Goal: Find contact information: Find contact information

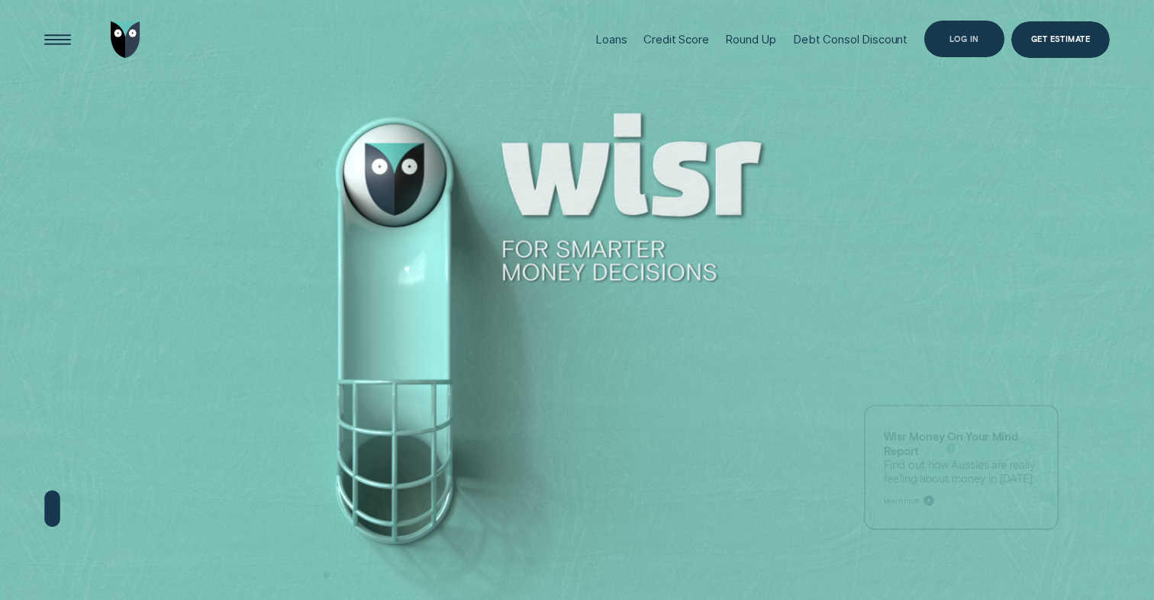
click at [976, 41] on div "Log in" at bounding box center [964, 39] width 30 height 7
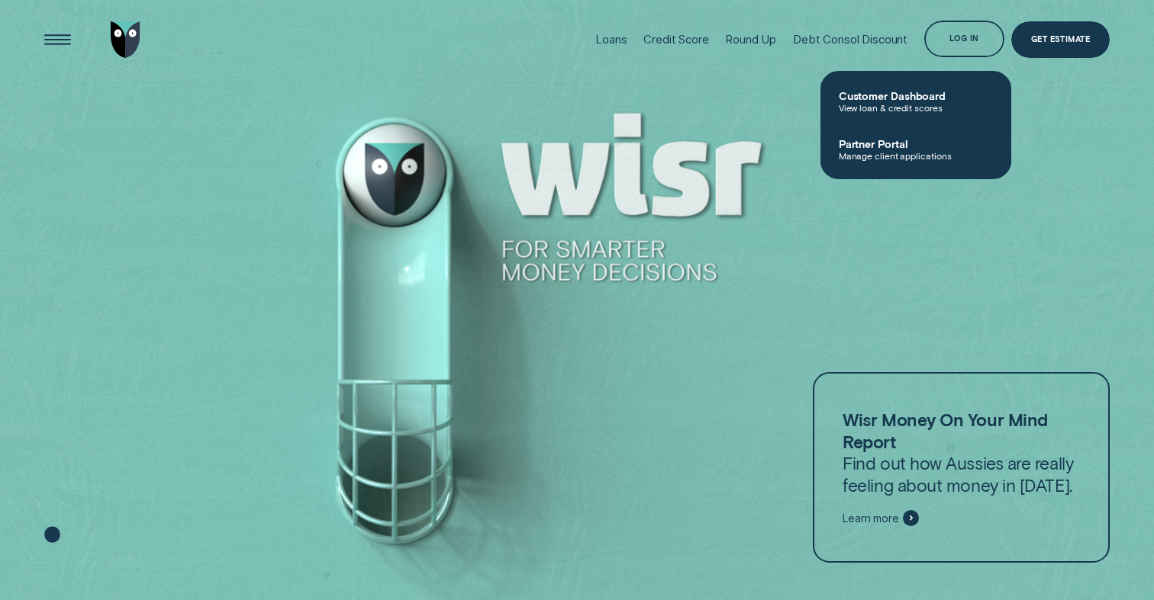
click at [892, 95] on span "Customer Dashboard" at bounding box center [916, 95] width 154 height 13
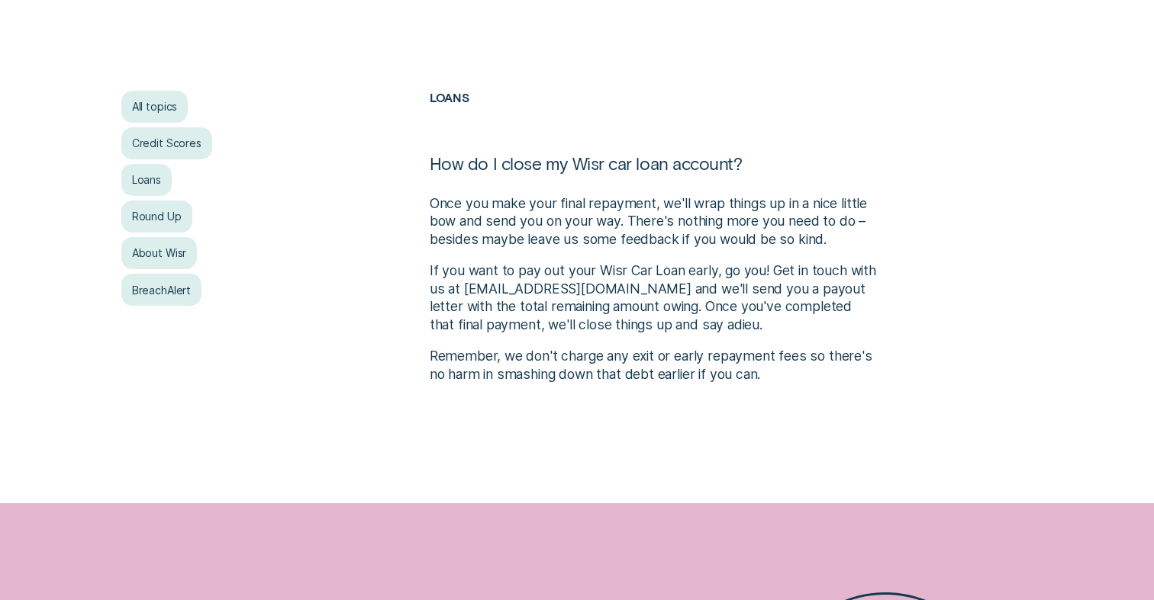
scroll to position [250, 0]
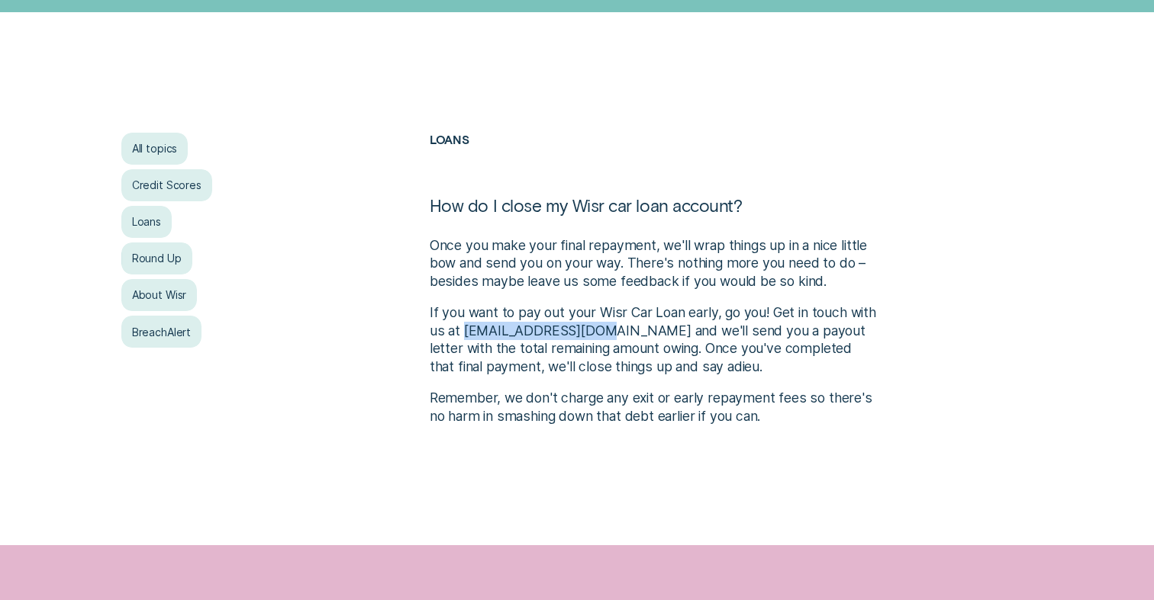
drag, startPoint x: 497, startPoint y: 330, endPoint x: 625, endPoint y: 331, distance: 128.2
click at [625, 331] on p "If you want to pay out your Wisr Car Loan early, go you! Get in touch with us a…" at bounding box center [654, 340] width 449 height 72
copy p "contact@wisr.com.au"
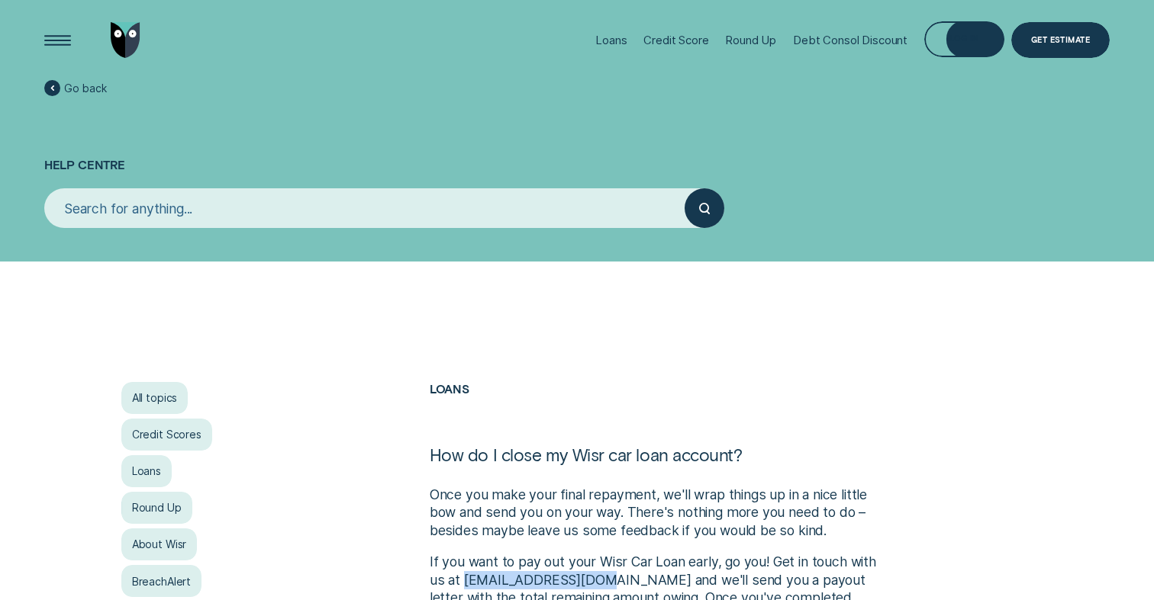
scroll to position [0, 0]
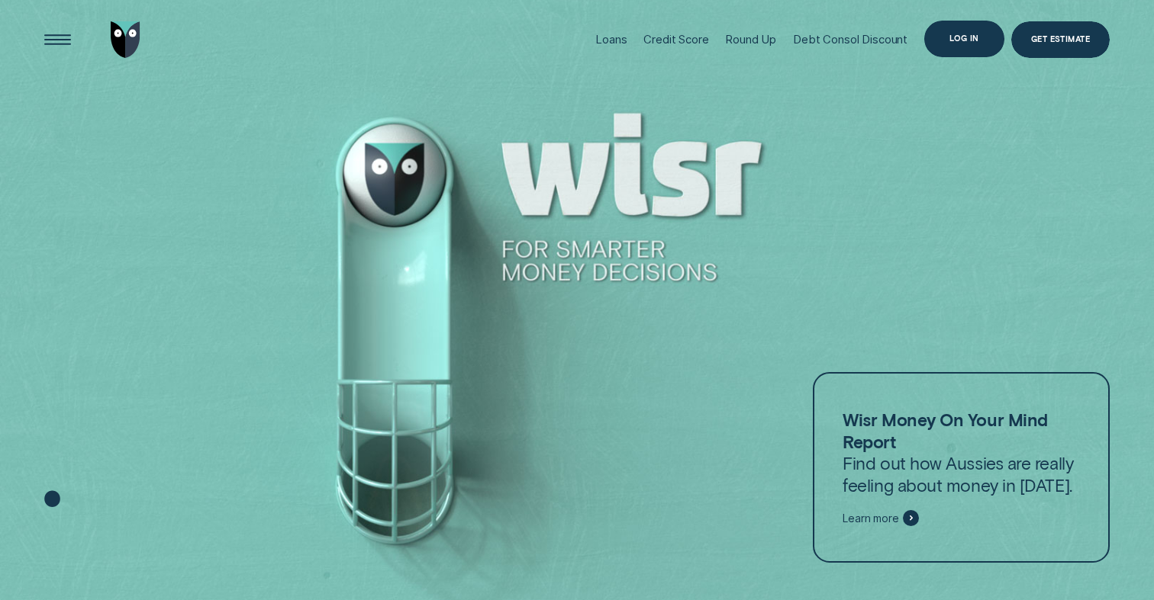
click at [948, 37] on div "Log in" at bounding box center [964, 39] width 80 height 36
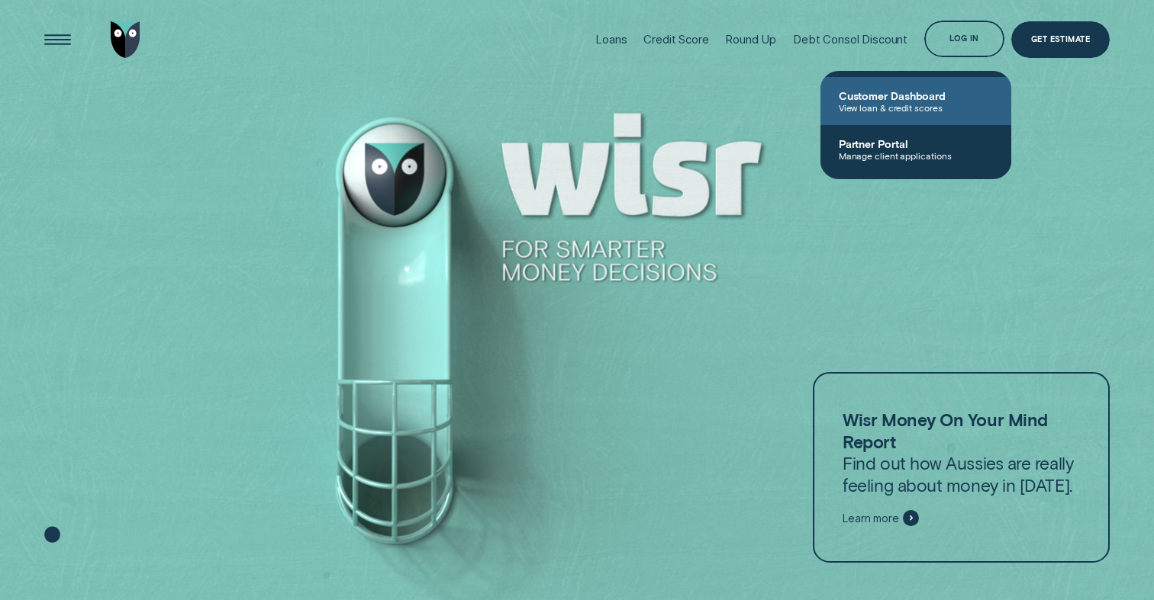
click at [890, 98] on span "Customer Dashboard" at bounding box center [916, 95] width 154 height 13
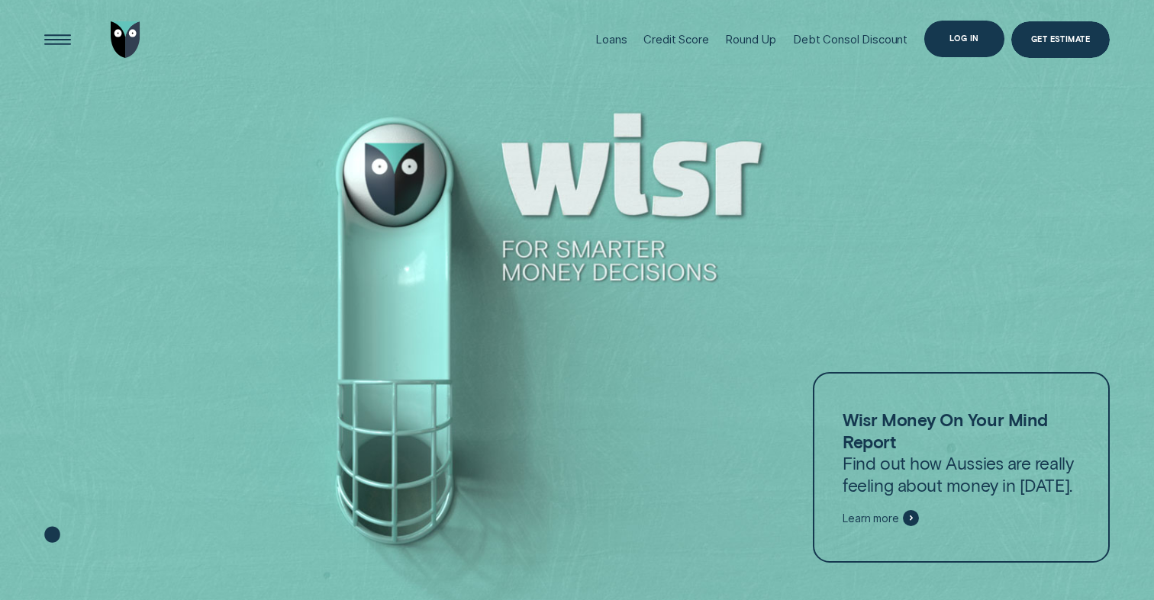
click at [945, 37] on div "Log in" at bounding box center [964, 39] width 80 height 36
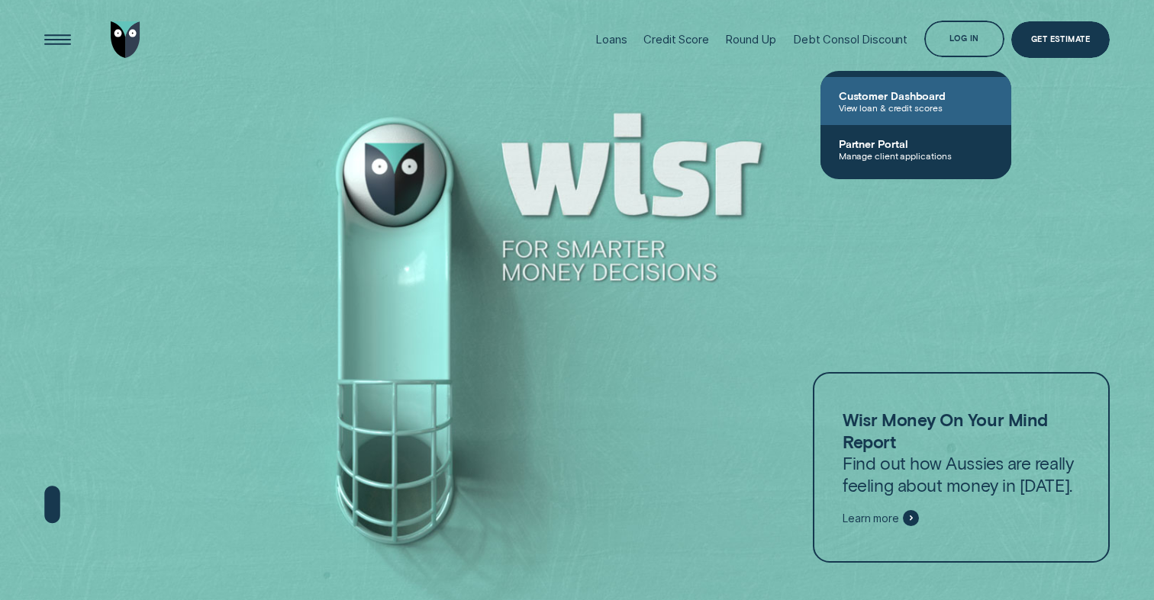
click at [889, 103] on span "View loan & credit scores" at bounding box center [916, 107] width 154 height 11
